Goal: Task Accomplishment & Management: Manage account settings

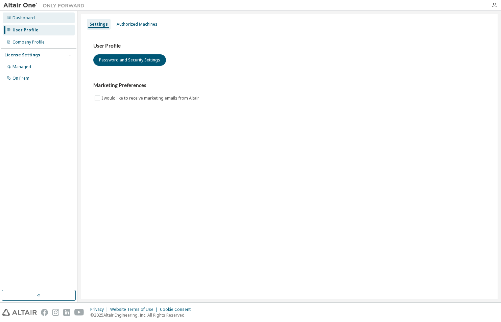
click at [27, 16] on div "Dashboard" at bounding box center [24, 17] width 22 height 5
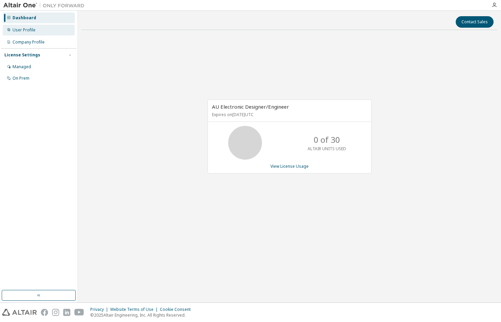
click at [30, 27] on div "User Profile" at bounding box center [24, 29] width 23 height 5
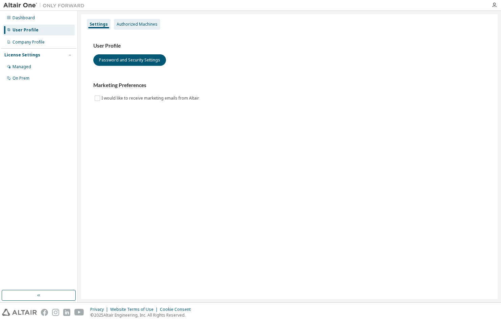
click at [131, 27] on div "Authorized Machines" at bounding box center [137, 24] width 41 height 5
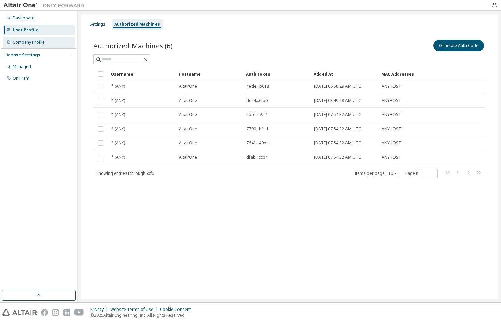
click at [34, 44] on div "Company Profile" at bounding box center [29, 42] width 32 height 5
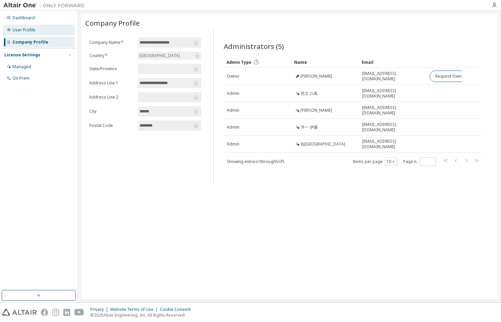
click at [24, 26] on div "User Profile" at bounding box center [39, 30] width 72 height 11
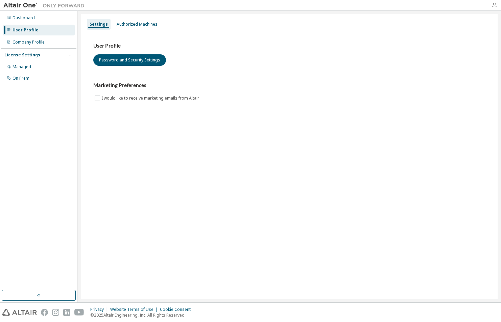
click at [494, 6] on icon "button" at bounding box center [493, 4] width 5 height 5
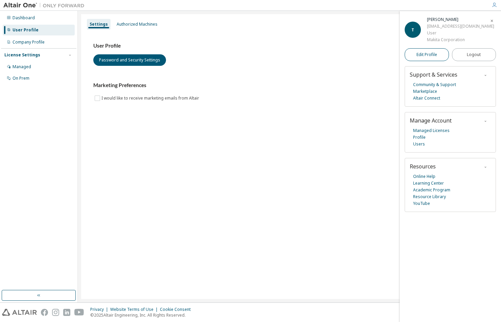
click at [427, 54] on span "Edit Profile" at bounding box center [426, 54] width 21 height 5
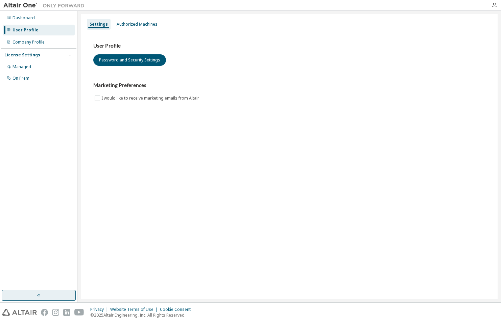
click at [34, 294] on button "button" at bounding box center [39, 295] width 74 height 11
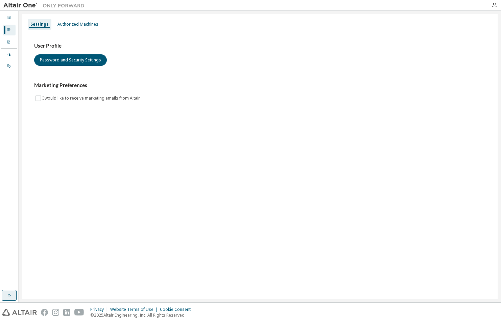
click at [12, 297] on button "button" at bounding box center [9, 295] width 15 height 11
